Goal: Find specific page/section: Find specific page/section

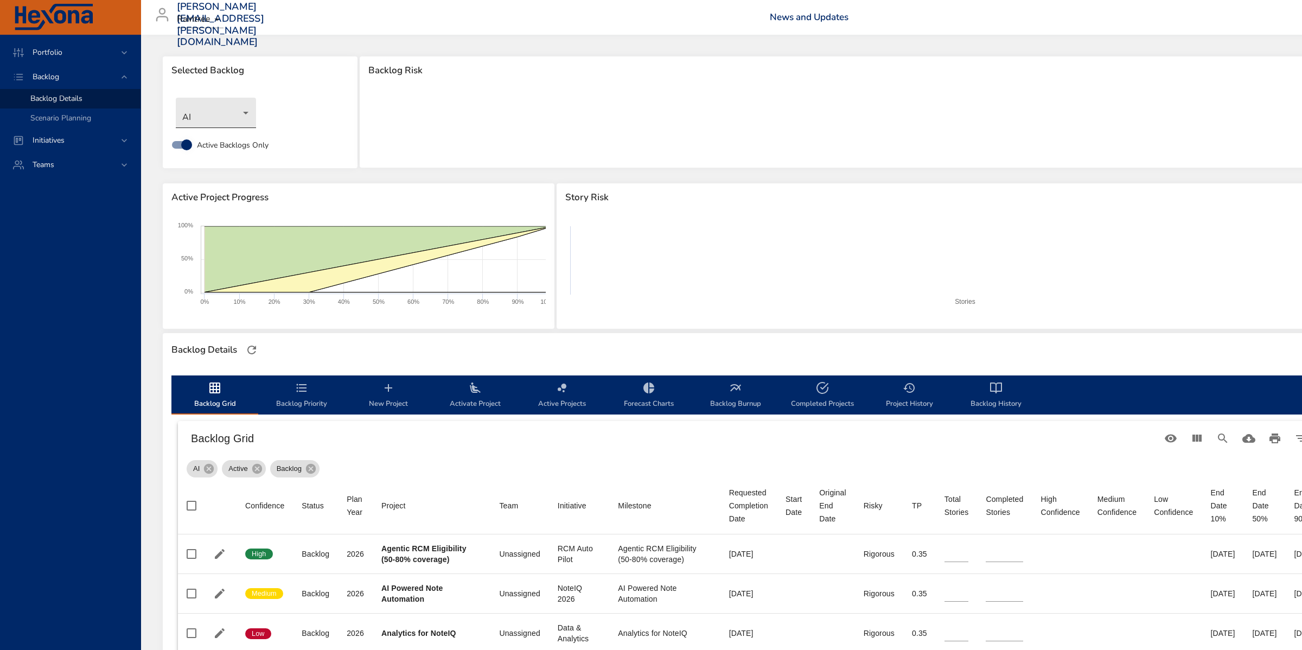
click at [251, 117] on body "Portfolio Backlog Backlog Details Scenario Planning Initiatives Teams marleny.p…" at bounding box center [651, 325] width 1302 height 650
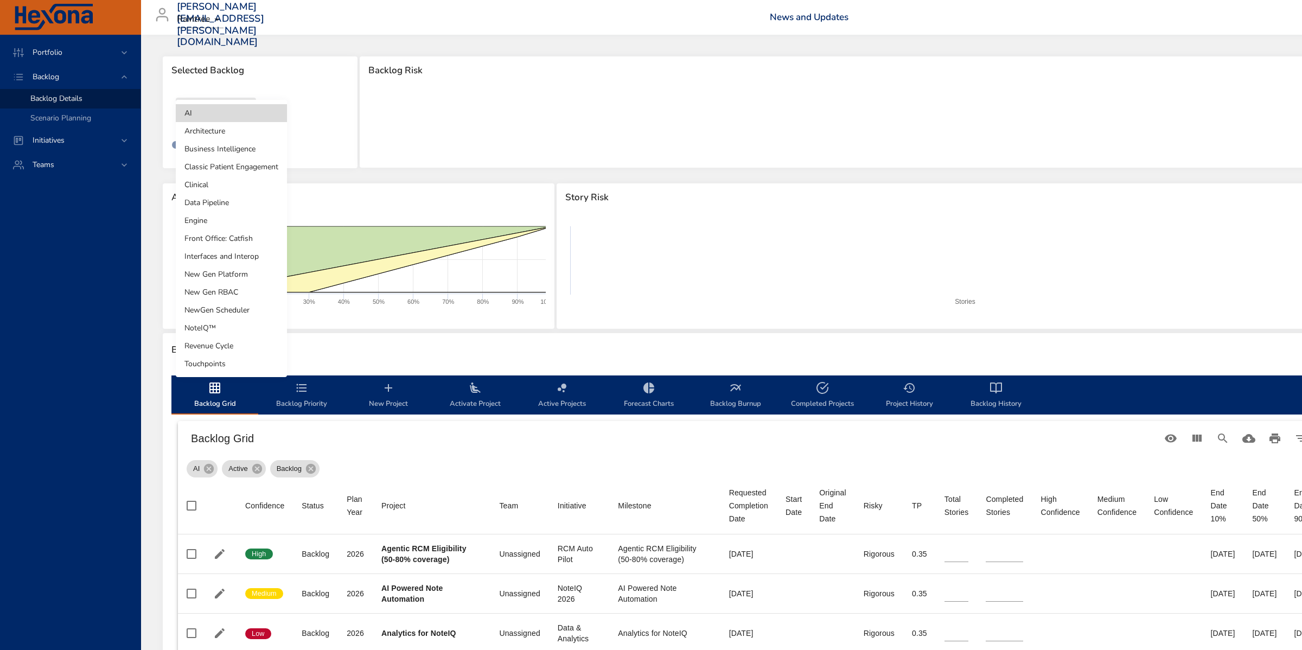
click at [234, 324] on li "NoteIQ™" at bounding box center [231, 328] width 111 height 18
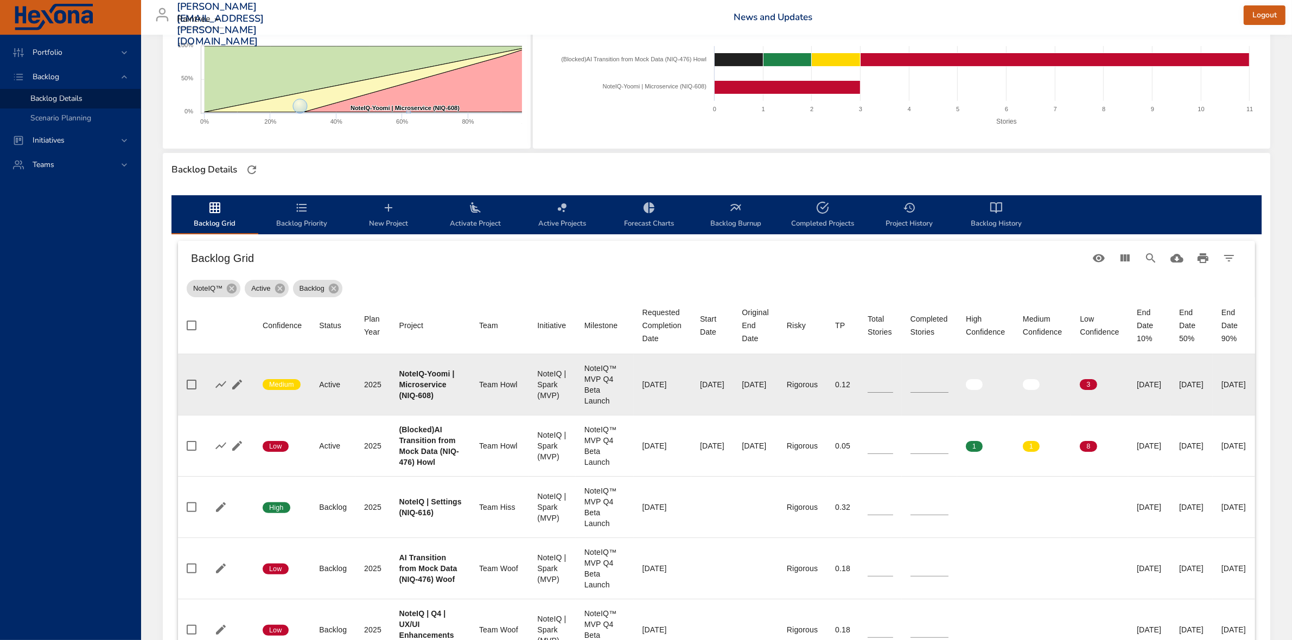
scroll to position [203, 0]
